Goal: Information Seeking & Learning: Learn about a topic

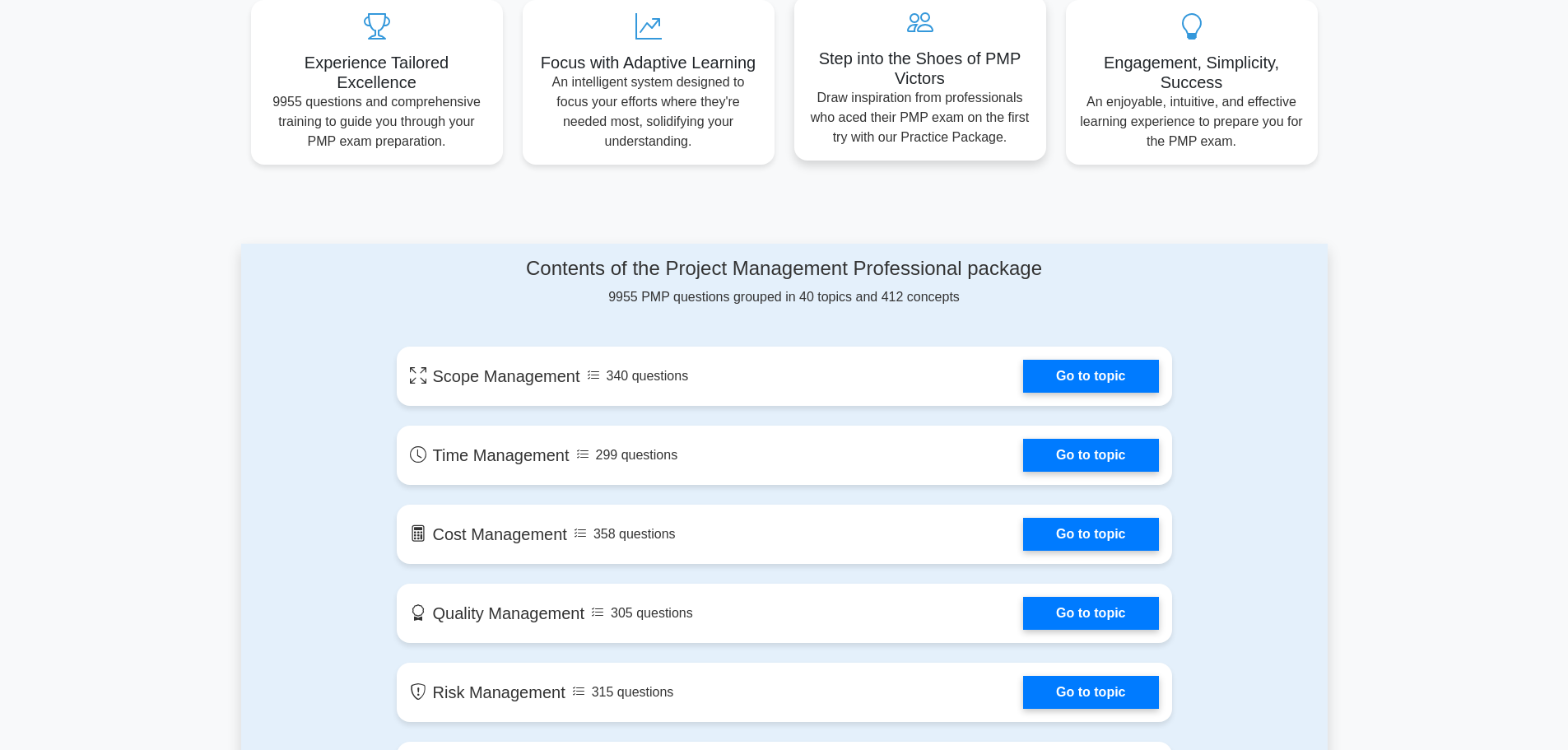
scroll to position [658, 0]
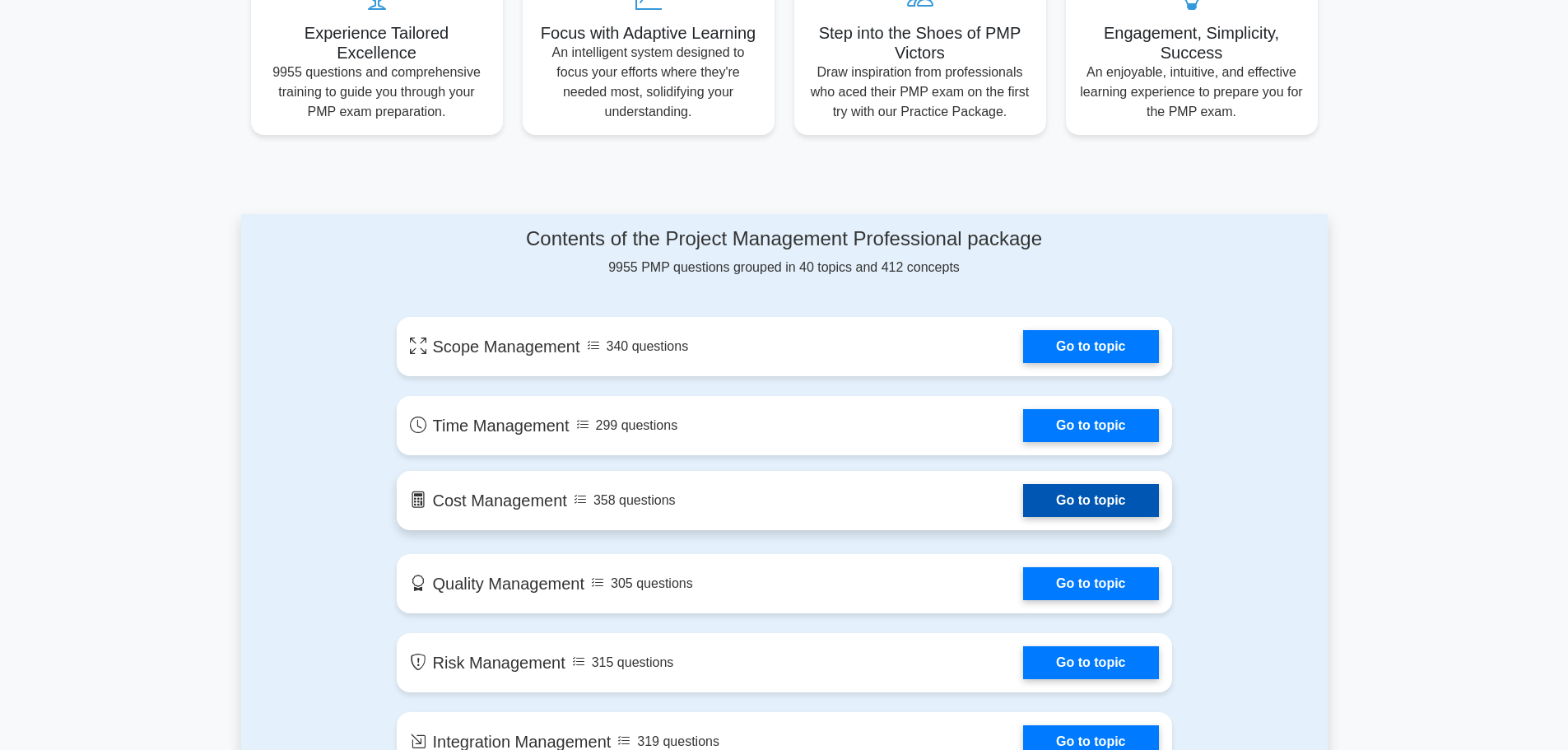
click at [1023, 513] on link "Go to topic" at bounding box center [1090, 500] width 135 height 33
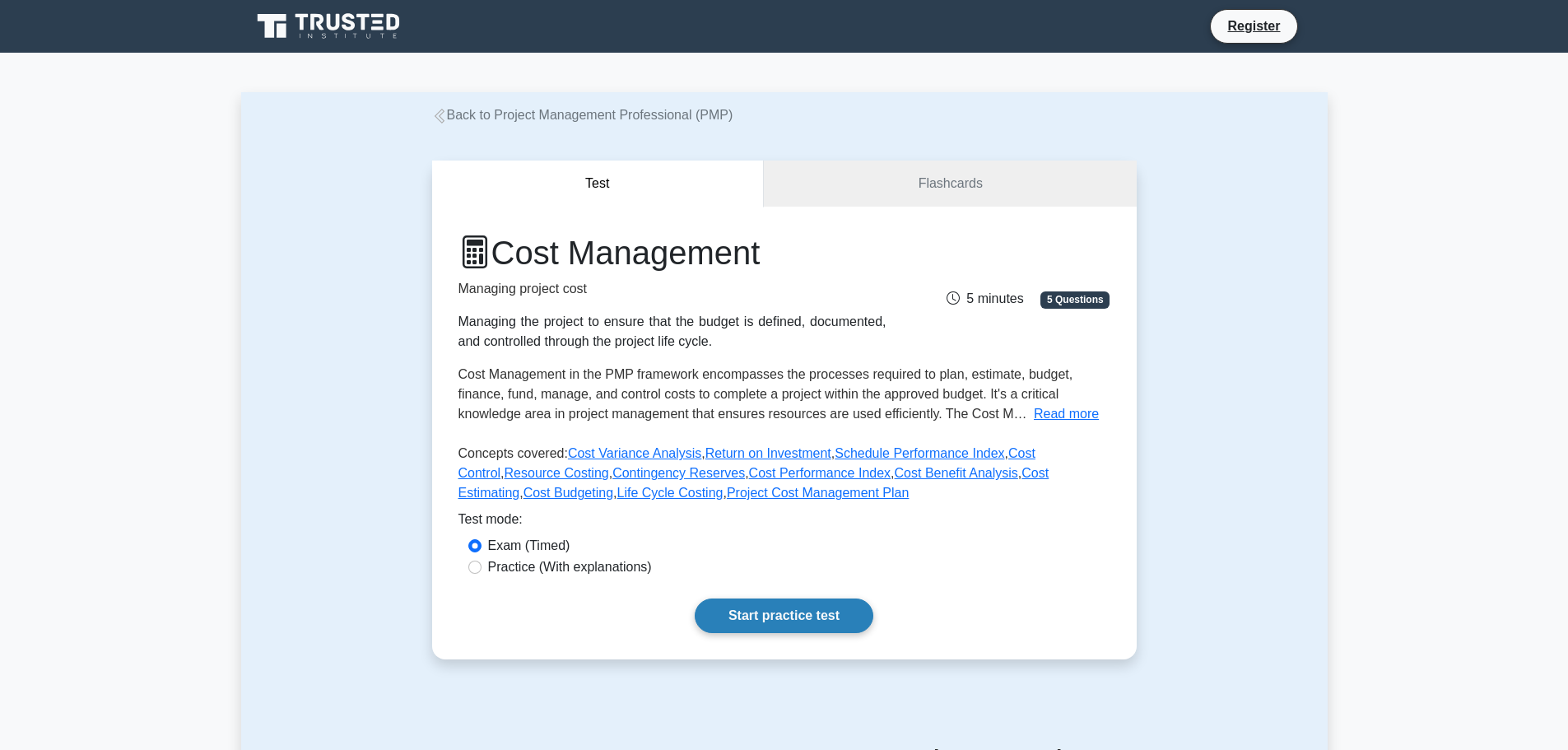
click at [797, 614] on link "Start practice test" at bounding box center [784, 615] width 179 height 35
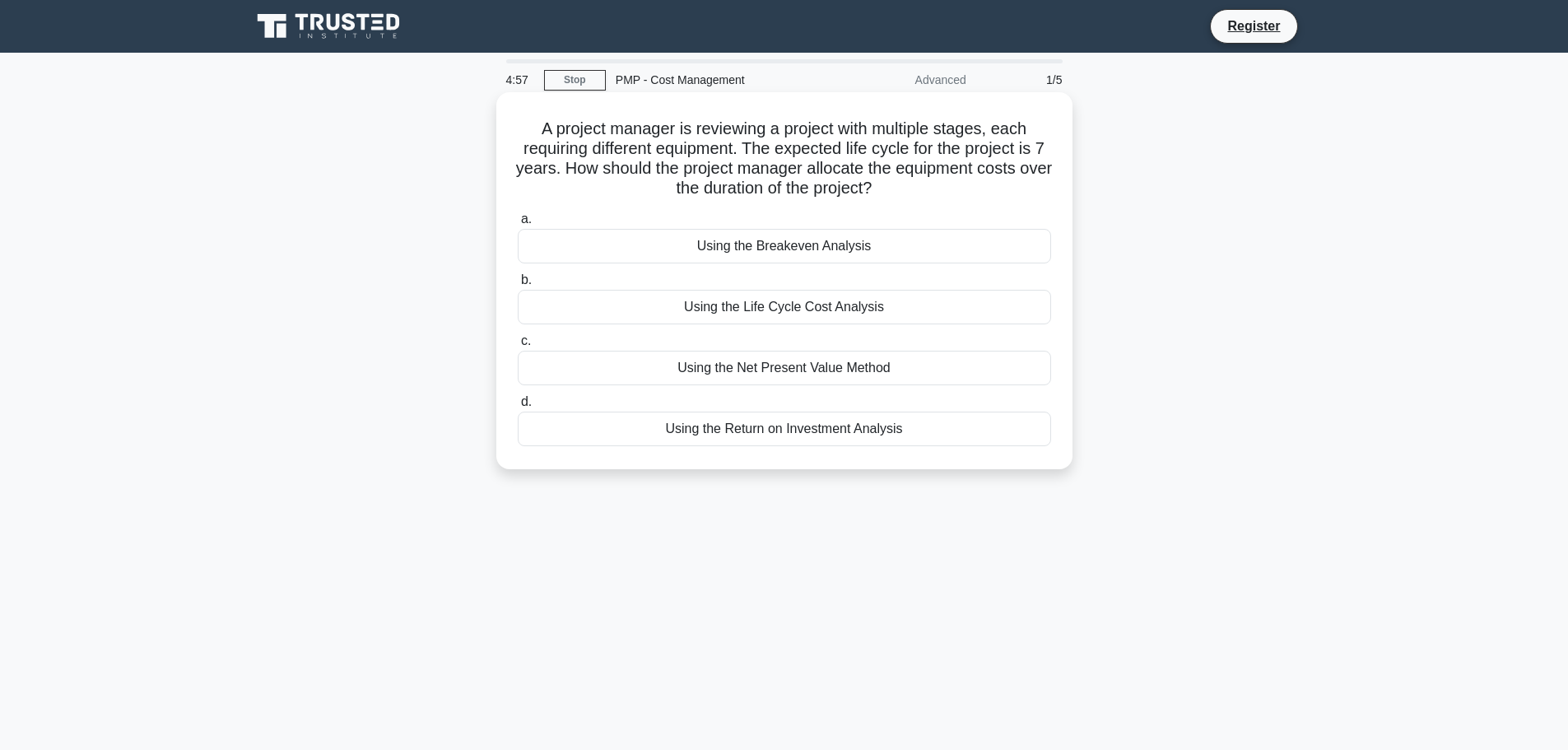
click at [774, 255] on div "Using the Breakeven Analysis" at bounding box center [784, 246] width 533 height 35
click at [518, 225] on input "a. Using the Breakeven Analysis" at bounding box center [518, 219] width 0 height 11
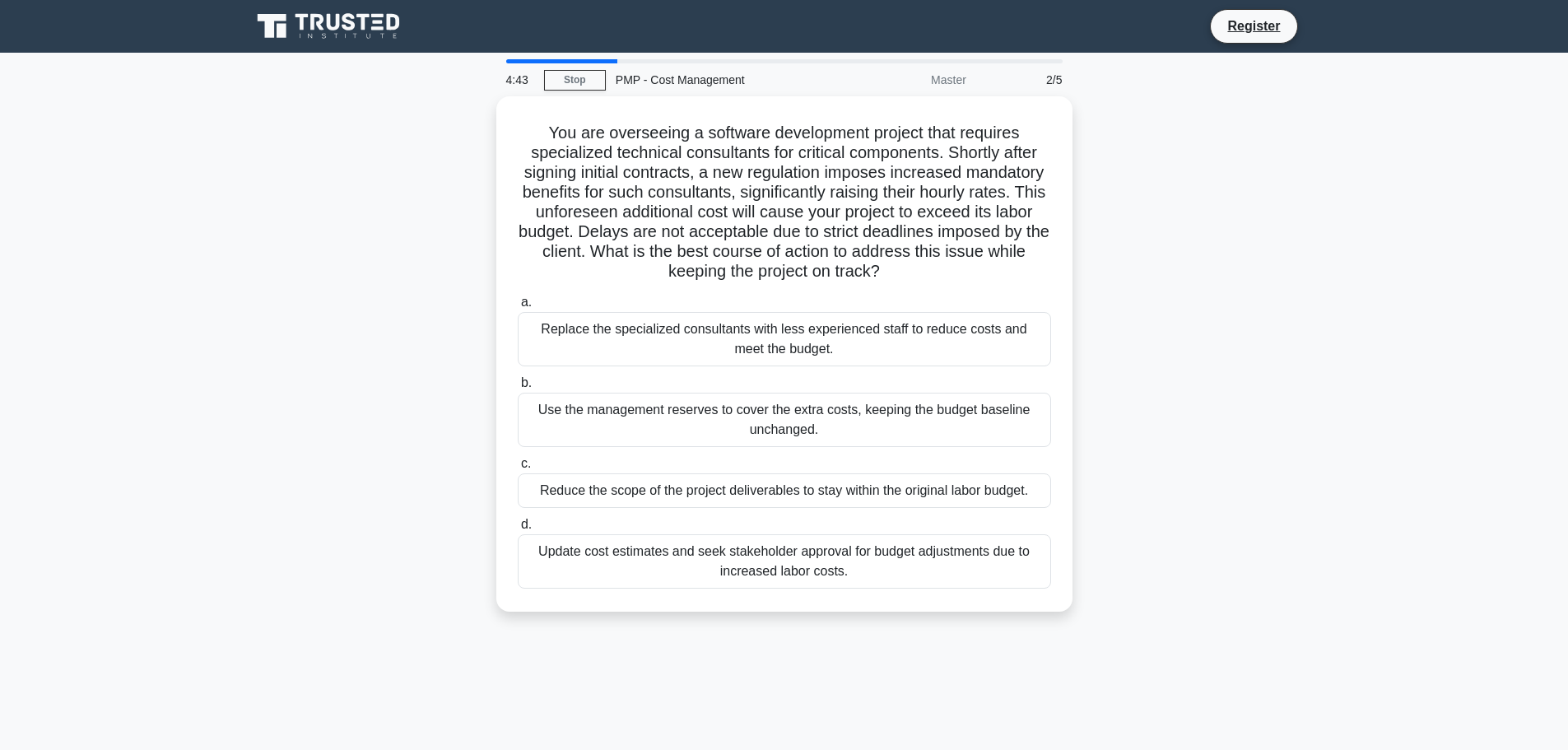
click at [974, 87] on div "Master" at bounding box center [904, 79] width 144 height 33
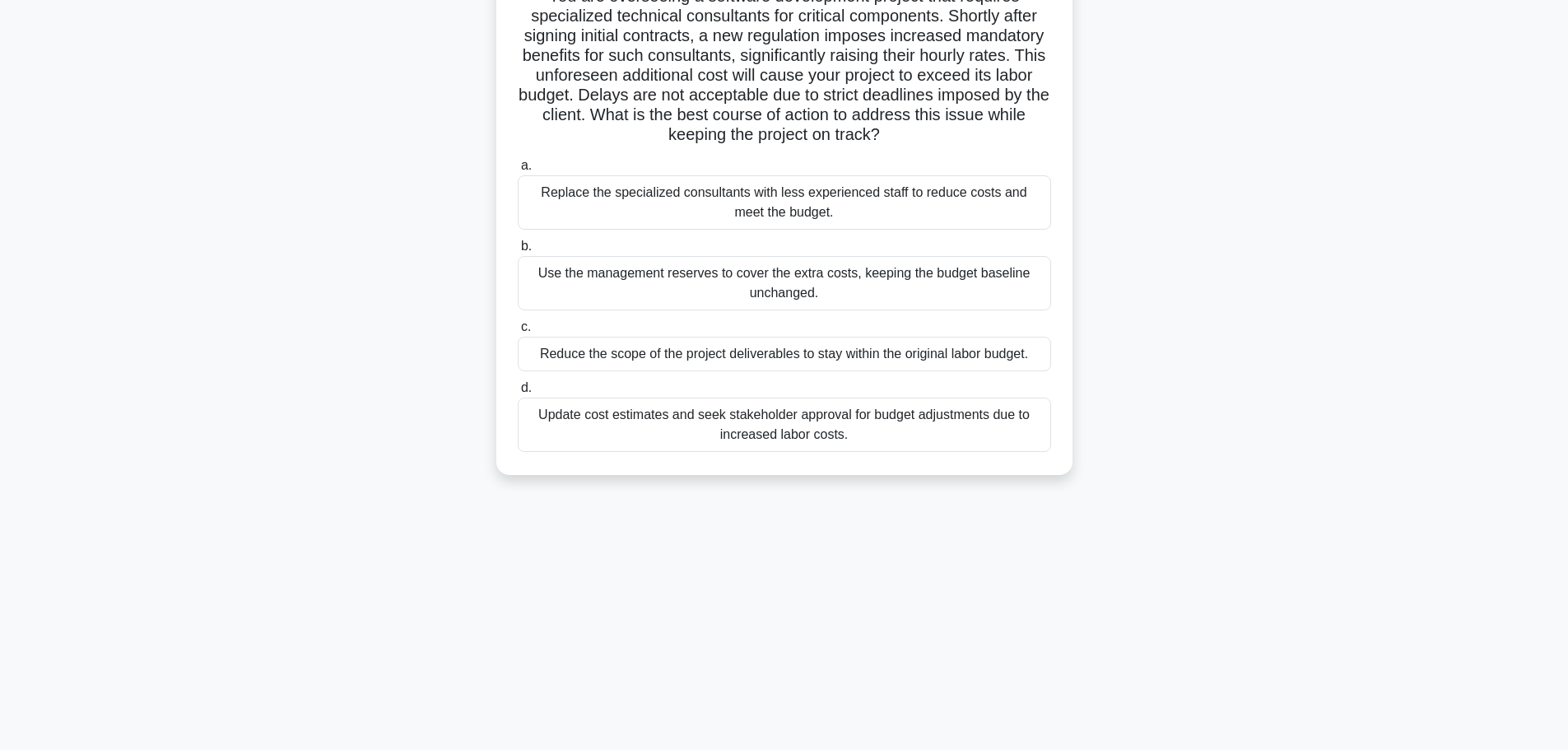
scroll to position [139, 0]
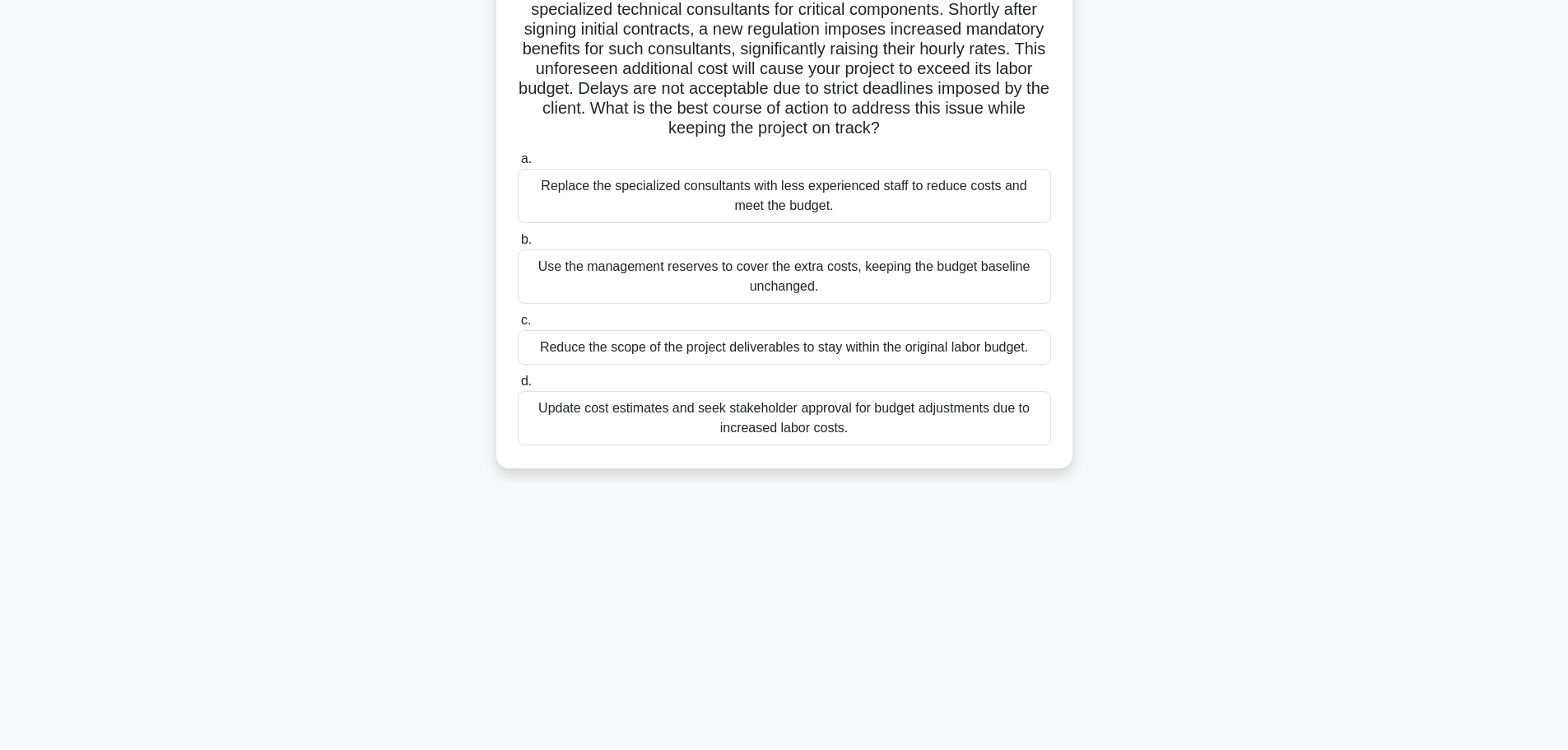
click at [591, 237] on label "b. Use the management reserves to cover the extra costs, keeping the budget bas…" at bounding box center [784, 266] width 533 height 75
click at [518, 237] on input "b. Use the management reserves to cover the extra costs, keeping the budget bas…" at bounding box center [518, 239] width 0 height 11
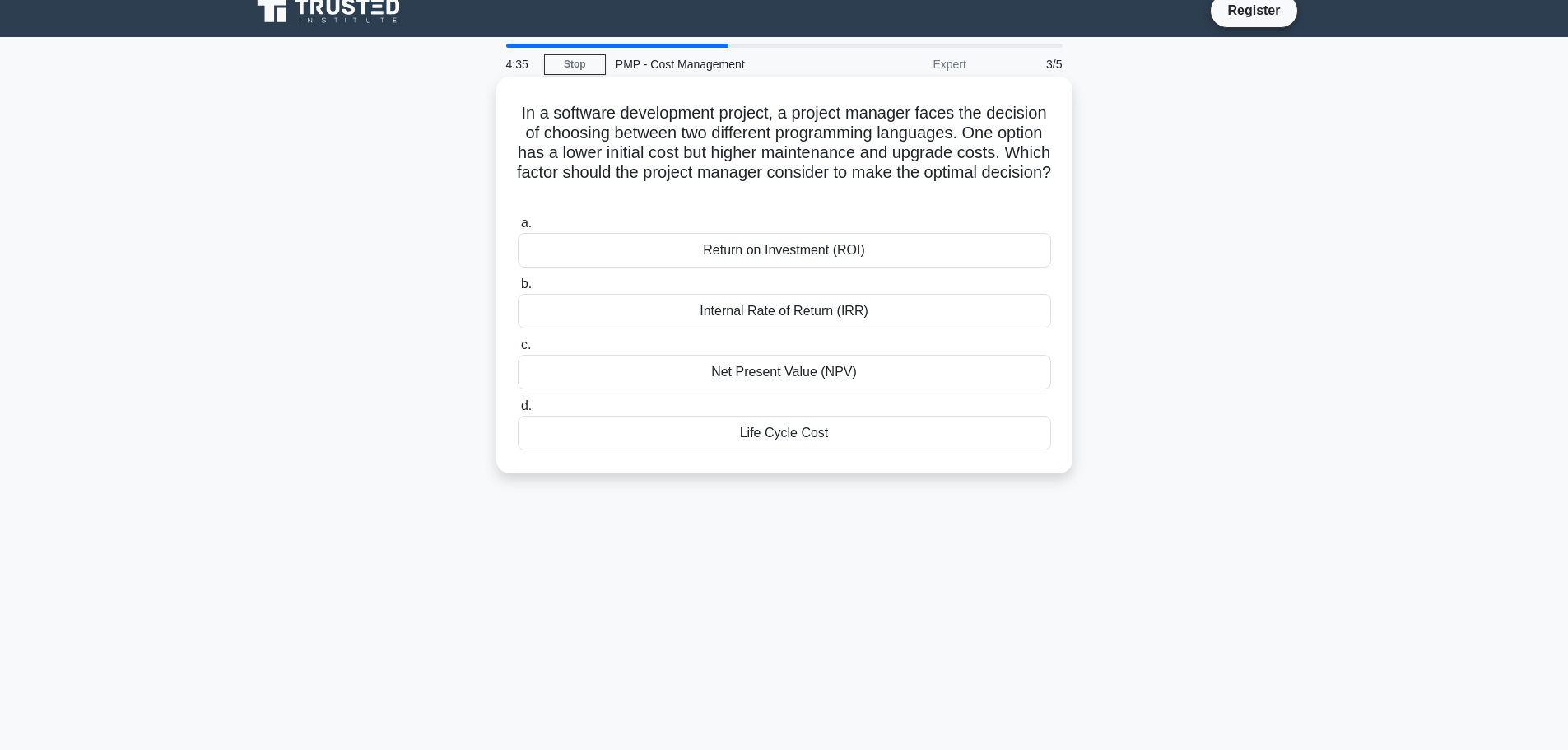
scroll to position [0, 0]
